Goal: Task Accomplishment & Management: Use online tool/utility

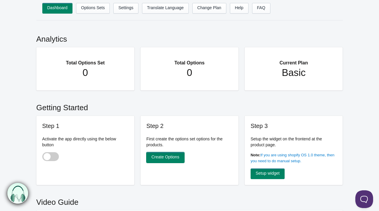
click at [169, 158] on link "Create Options" at bounding box center [166, 158] width 38 height 11
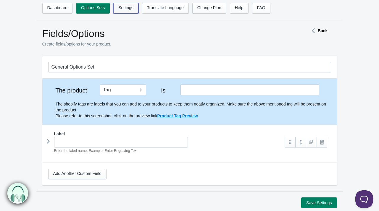
click at [124, 6] on link "Settings" at bounding box center [125, 8] width 25 height 11
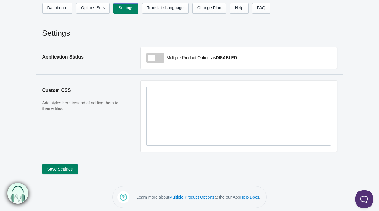
click at [154, 58] on span at bounding box center [156, 57] width 18 height 9
click at [147, 58] on input "checkbox" at bounding box center [147, 58] width 1 height 1
drag, startPoint x: 154, startPoint y: 58, endPoint x: 147, endPoint y: 57, distance: 6.9
click at [147, 57] on span at bounding box center [156, 57] width 18 height 9
click at [147, 58] on input "checkbox" at bounding box center [147, 58] width 1 height 1
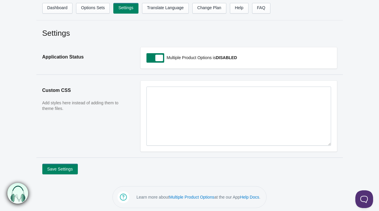
checkbox input "false"
click at [88, 7] on link "Options Sets" at bounding box center [93, 8] width 34 height 11
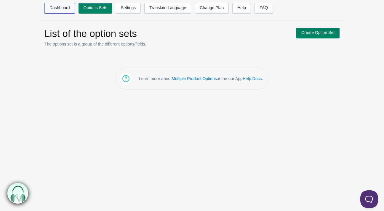
click at [64, 9] on link "Dashboard" at bounding box center [59, 8] width 31 height 11
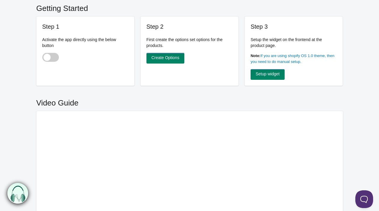
scroll to position [75, 0]
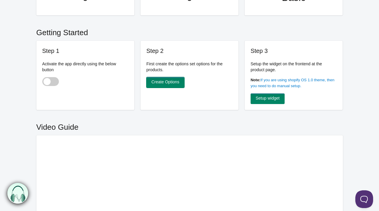
click at [165, 84] on link "Create Options" at bounding box center [166, 82] width 38 height 11
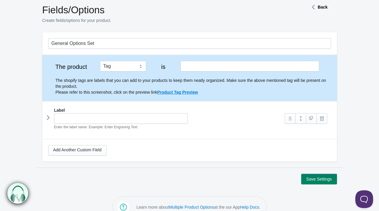
scroll to position [24, 0]
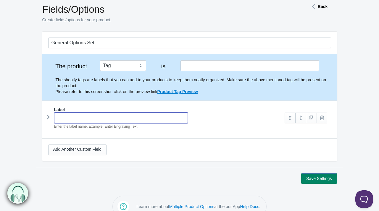
click at [161, 117] on input "text" at bounding box center [121, 118] width 134 height 11
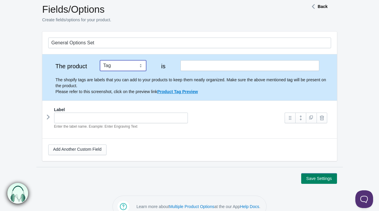
click at [134, 63] on select "Tag Vendor Type URL Handle All Products" at bounding box center [123, 65] width 46 height 11
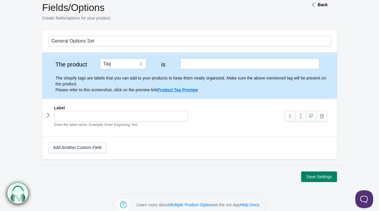
click at [123, 71] on div "The shopify tags are labels that you can add to your products to keep them neat…" at bounding box center [189, 81] width 283 height 24
click at [114, 61] on select "Tag Vendor Type URL Handle All Products" at bounding box center [123, 64] width 46 height 11
click at [129, 20] on p "Create fields/options for your product." at bounding box center [165, 18] width 246 height 6
click at [129, 116] on input "text" at bounding box center [121, 116] width 134 height 11
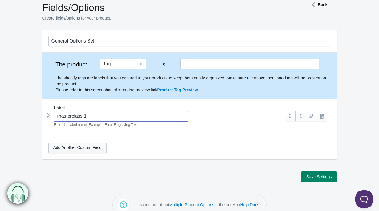
type input "masterclass 1"
click at [96, 146] on link "Add Another Custom Field" at bounding box center [77, 148] width 58 height 11
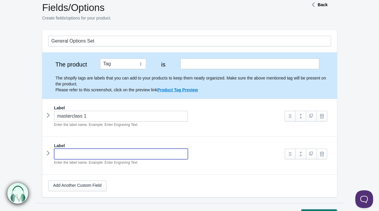
click at [88, 149] on input "text" at bounding box center [121, 154] width 134 height 11
type input "Masterclass 2"
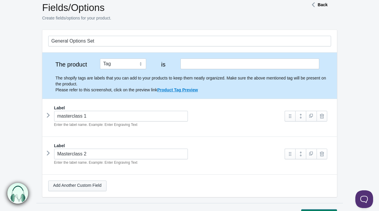
click at [83, 190] on link "Add Another Custom Field" at bounding box center [77, 186] width 58 height 11
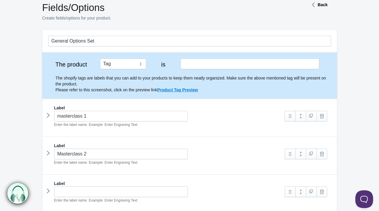
click at [75, 185] on div "Label" at bounding box center [189, 184] width 283 height 6
click at [68, 189] on input "text" at bounding box center [121, 192] width 134 height 11
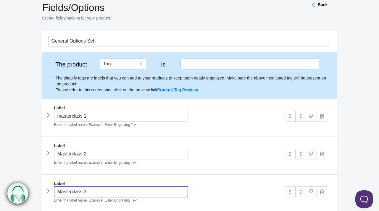
click at [232, 121] on div "masterclass 1 Enter the label name. Example: Enter Engraving Text" at bounding box center [163, 119] width 231 height 17
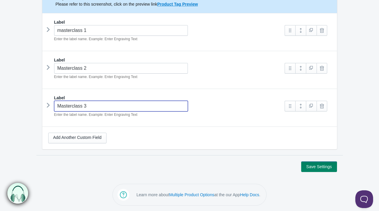
type input "Masterclass 3"
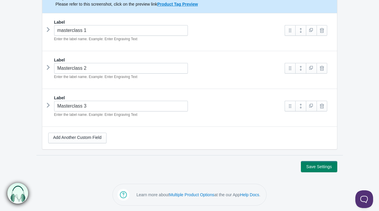
click at [314, 165] on button "Save Settings" at bounding box center [319, 167] width 36 height 11
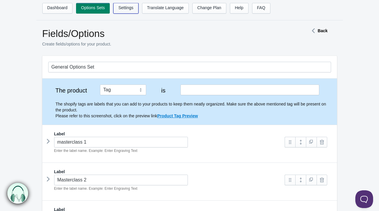
click at [128, 11] on link "Settings" at bounding box center [125, 8] width 25 height 11
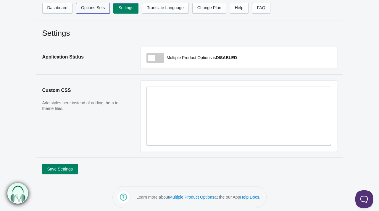
click at [94, 8] on link "Options Sets" at bounding box center [93, 8] width 34 height 11
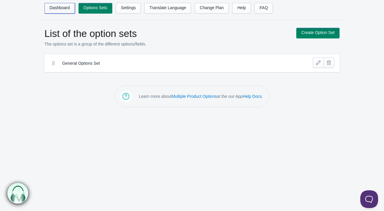
click at [62, 7] on link "Dashboard" at bounding box center [59, 8] width 31 height 11
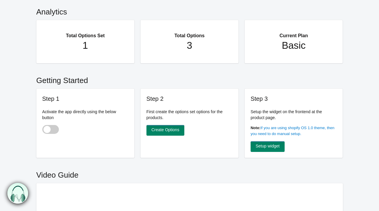
scroll to position [28, 0]
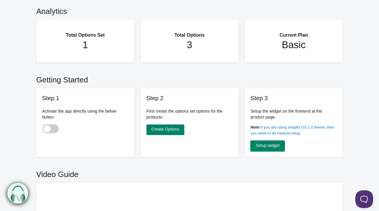
click at [270, 143] on link "Setup widget" at bounding box center [268, 146] width 34 height 11
